Goal: Check status: Check status

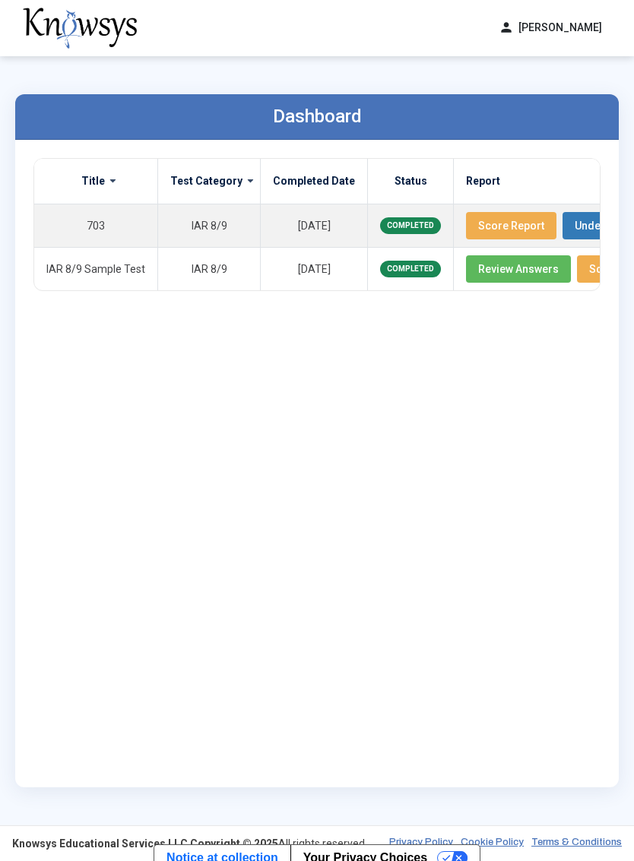
click at [496, 223] on span "Score Report" at bounding box center [511, 226] width 66 height 12
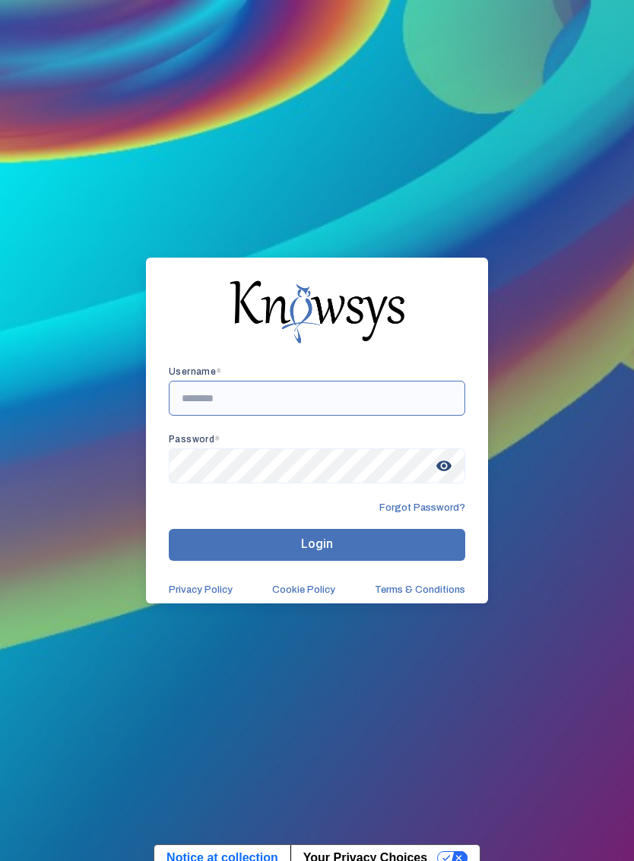
type input "**********"
click at [317, 557] on button "Login" at bounding box center [317, 545] width 297 height 32
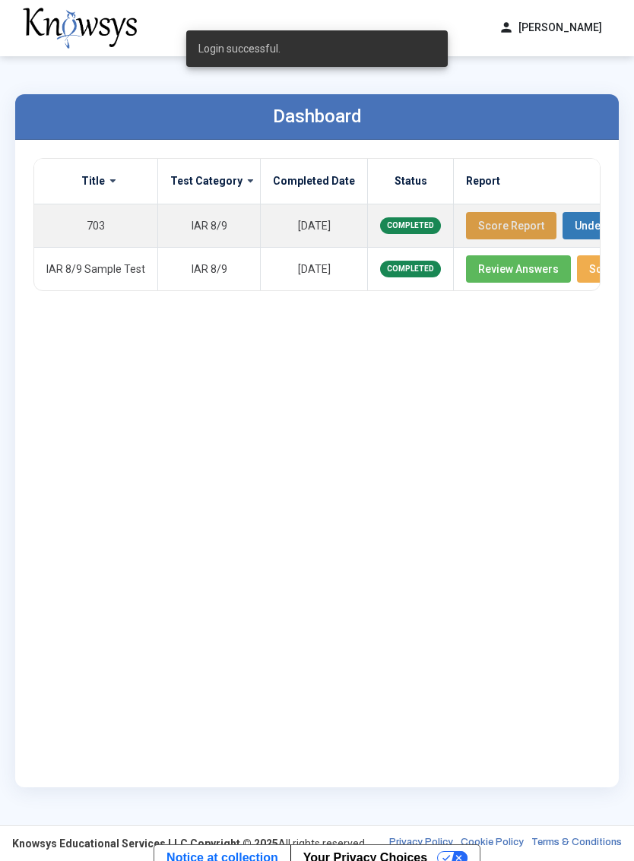
click at [504, 229] on span "Score Report" at bounding box center [511, 226] width 66 height 12
